Goal: Task Accomplishment & Management: Use online tool/utility

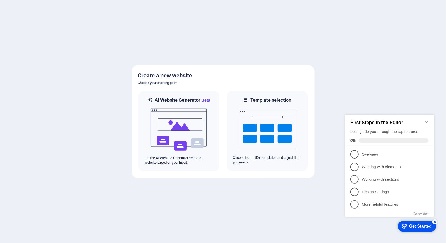
click at [425, 121] on icon "Minimize checklist" at bounding box center [426, 122] width 2 height 2
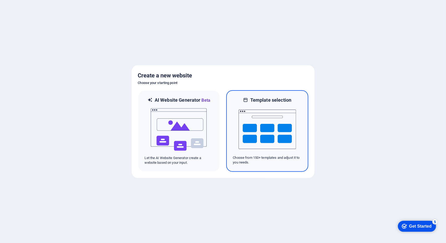
click at [247, 132] on img at bounding box center [266, 129] width 57 height 52
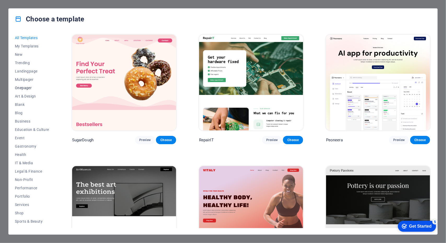
click at [29, 88] on span "Onepager" at bounding box center [32, 88] width 34 height 4
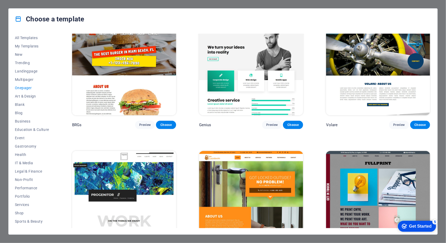
scroll to position [1488, 0]
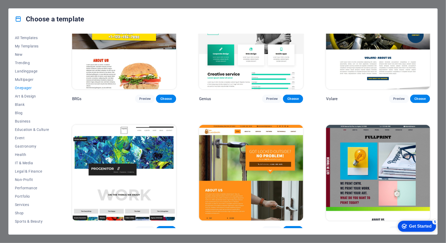
click at [233, 126] on img at bounding box center [251, 173] width 104 height 96
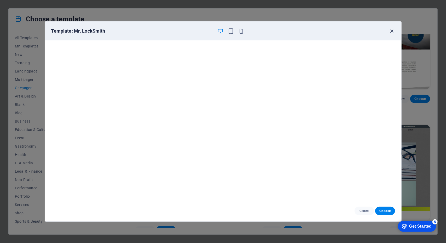
click at [392, 31] on icon "button" at bounding box center [391, 31] width 6 height 6
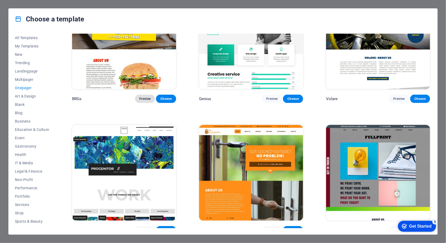
click at [147, 97] on span "Preview" at bounding box center [144, 99] width 11 height 4
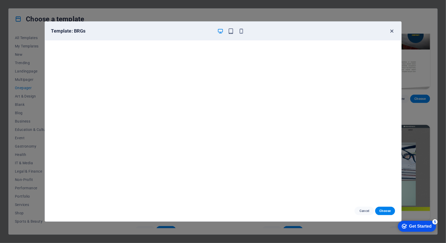
click at [391, 30] on icon "button" at bounding box center [391, 31] width 6 height 6
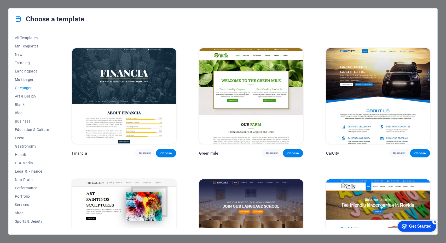
scroll to position [1697, 0]
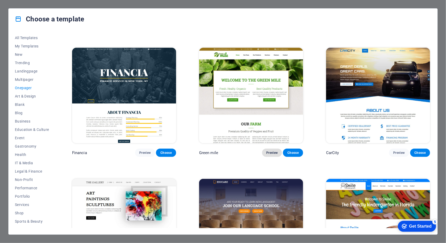
click at [267, 151] on span "Preview" at bounding box center [271, 153] width 11 height 4
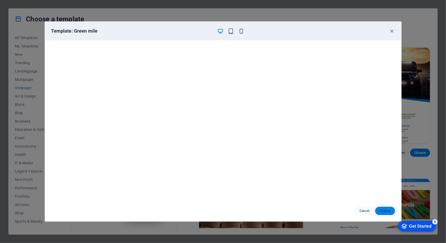
click at [381, 212] on span "Choose" at bounding box center [384, 211] width 11 height 4
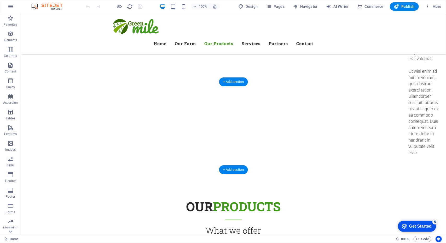
scroll to position [1827, 0]
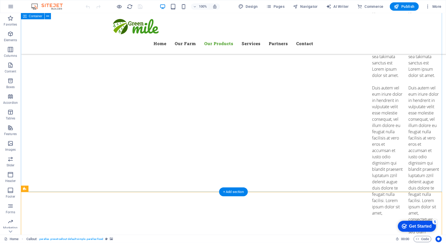
scroll to position [1566, 0]
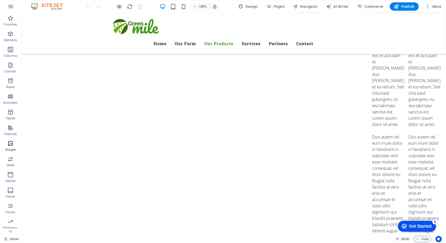
click at [11, 147] on span "Images" at bounding box center [10, 146] width 21 height 13
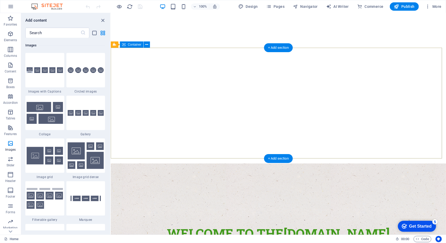
scroll to position [0, 0]
